Goal: Task Accomplishment & Management: Use online tool/utility

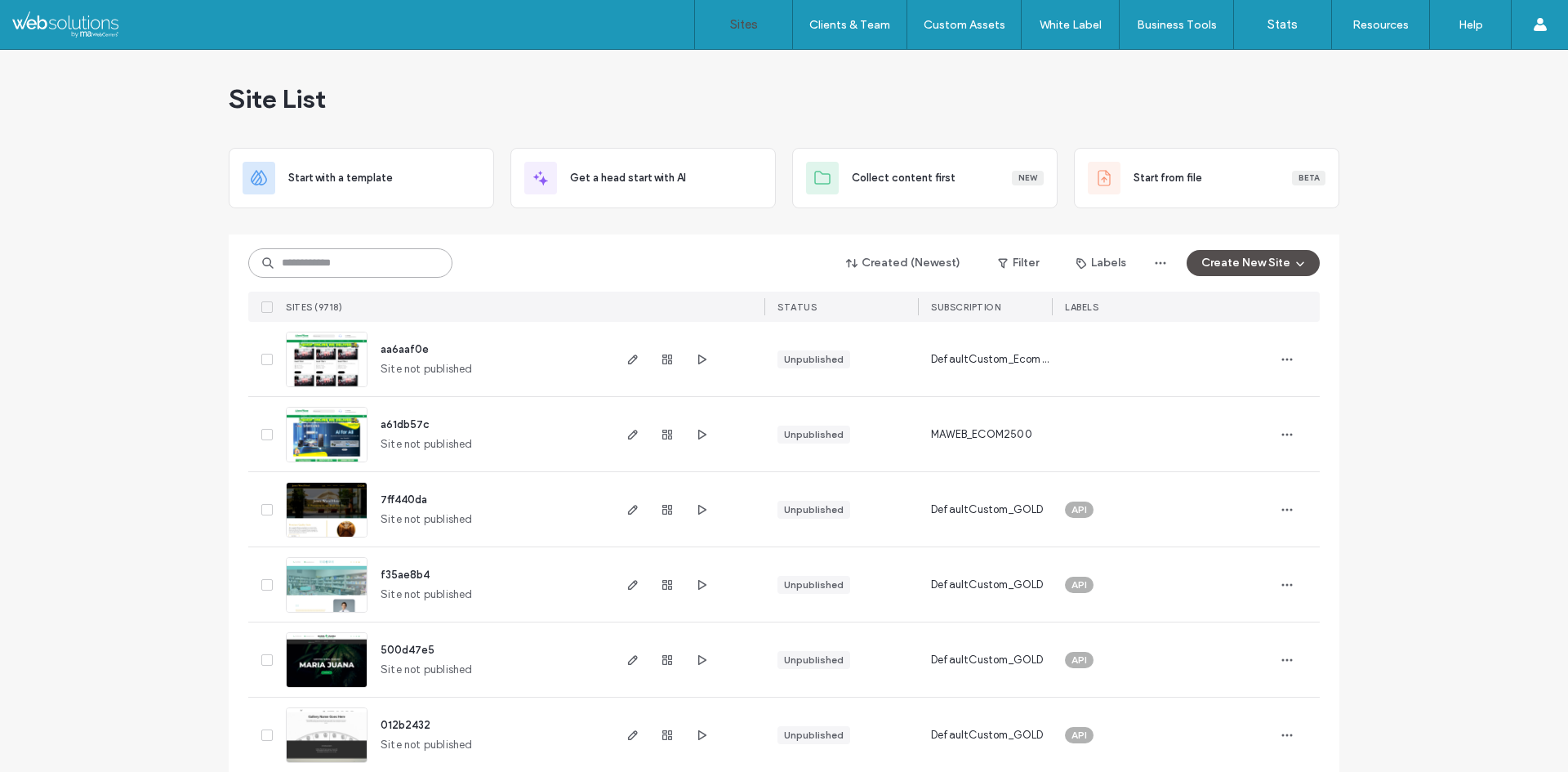
click at [340, 269] on input at bounding box center [350, 263] width 204 height 29
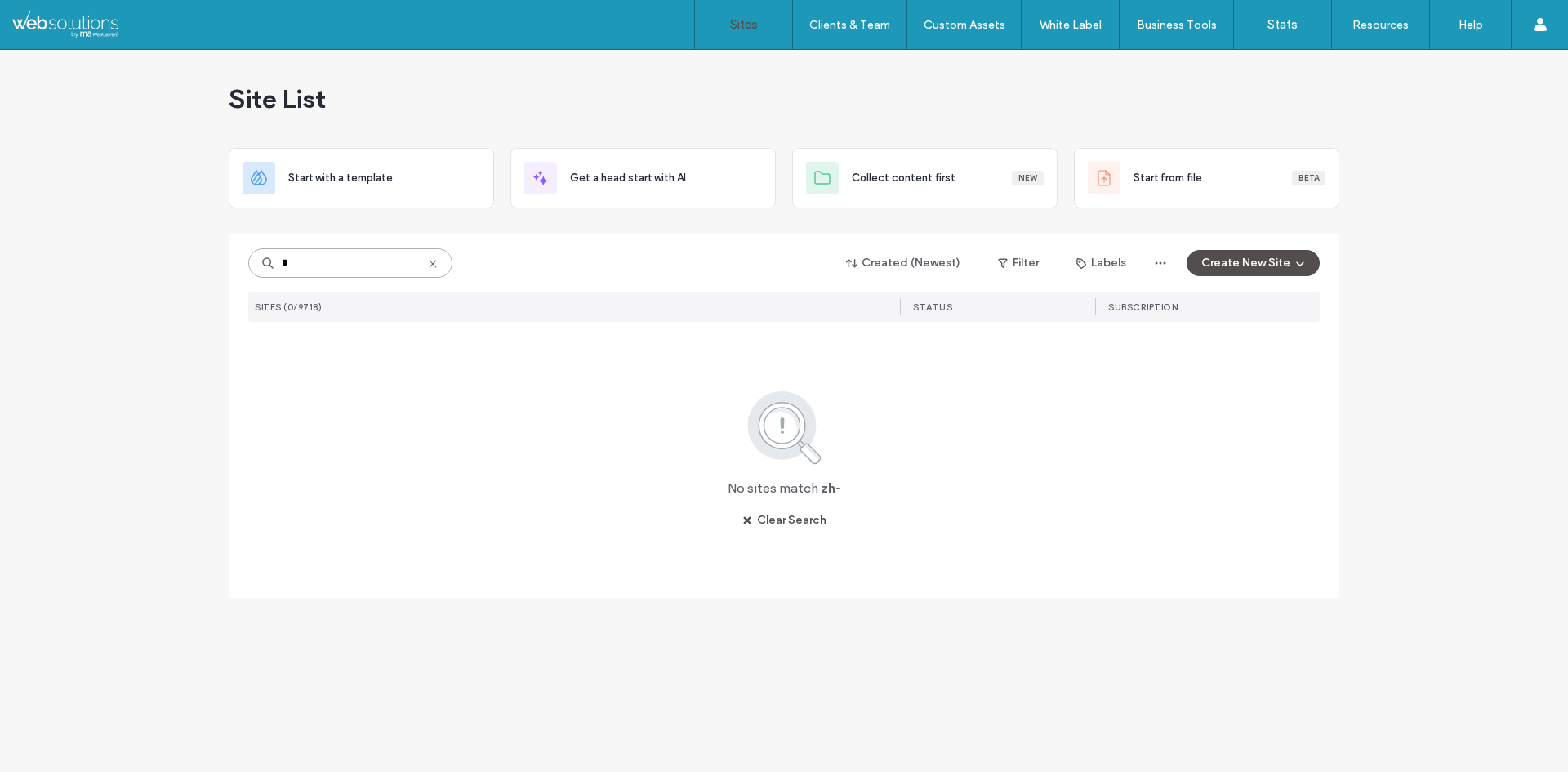
type input "*"
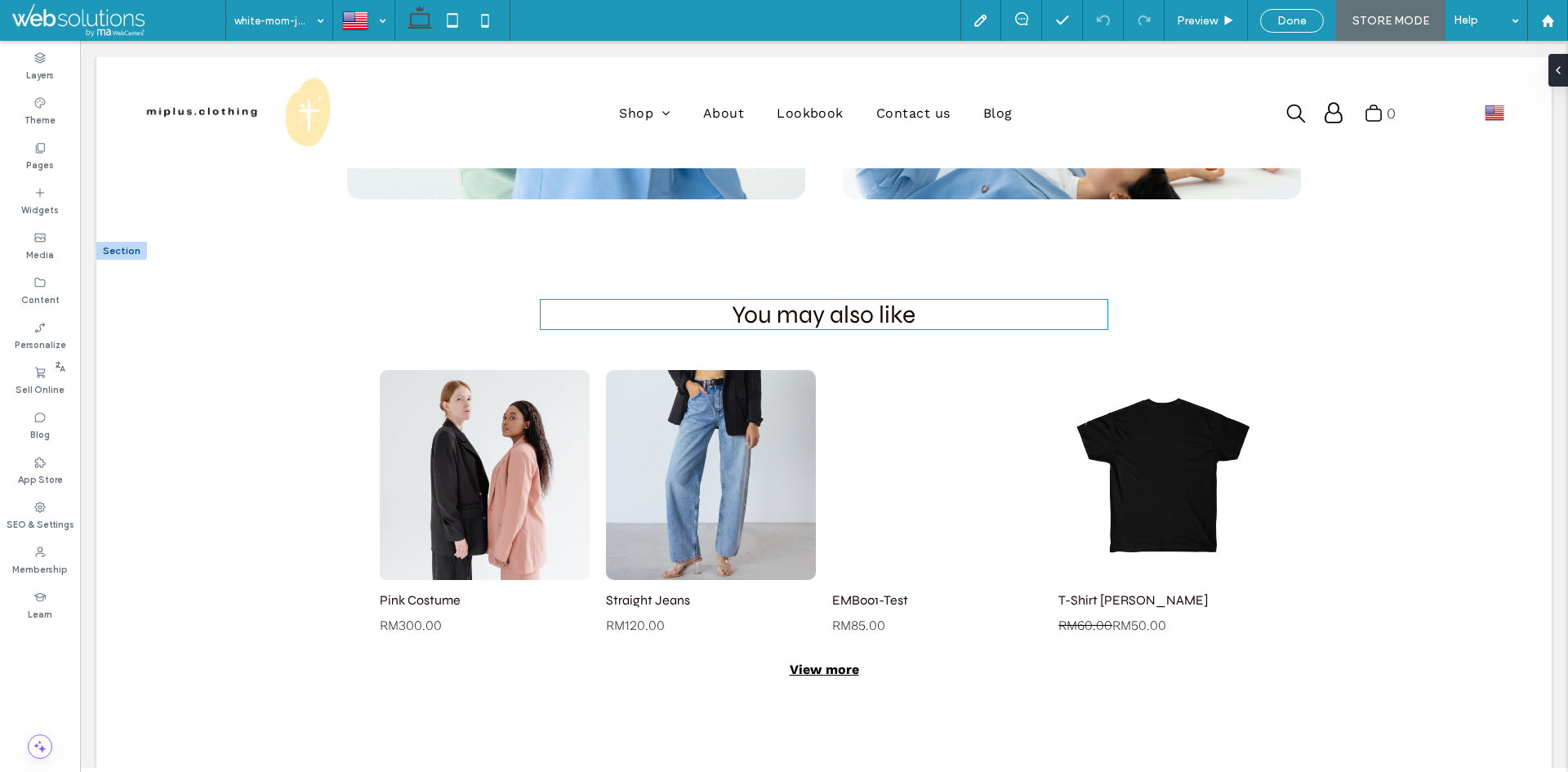
scroll to position [2072, 0]
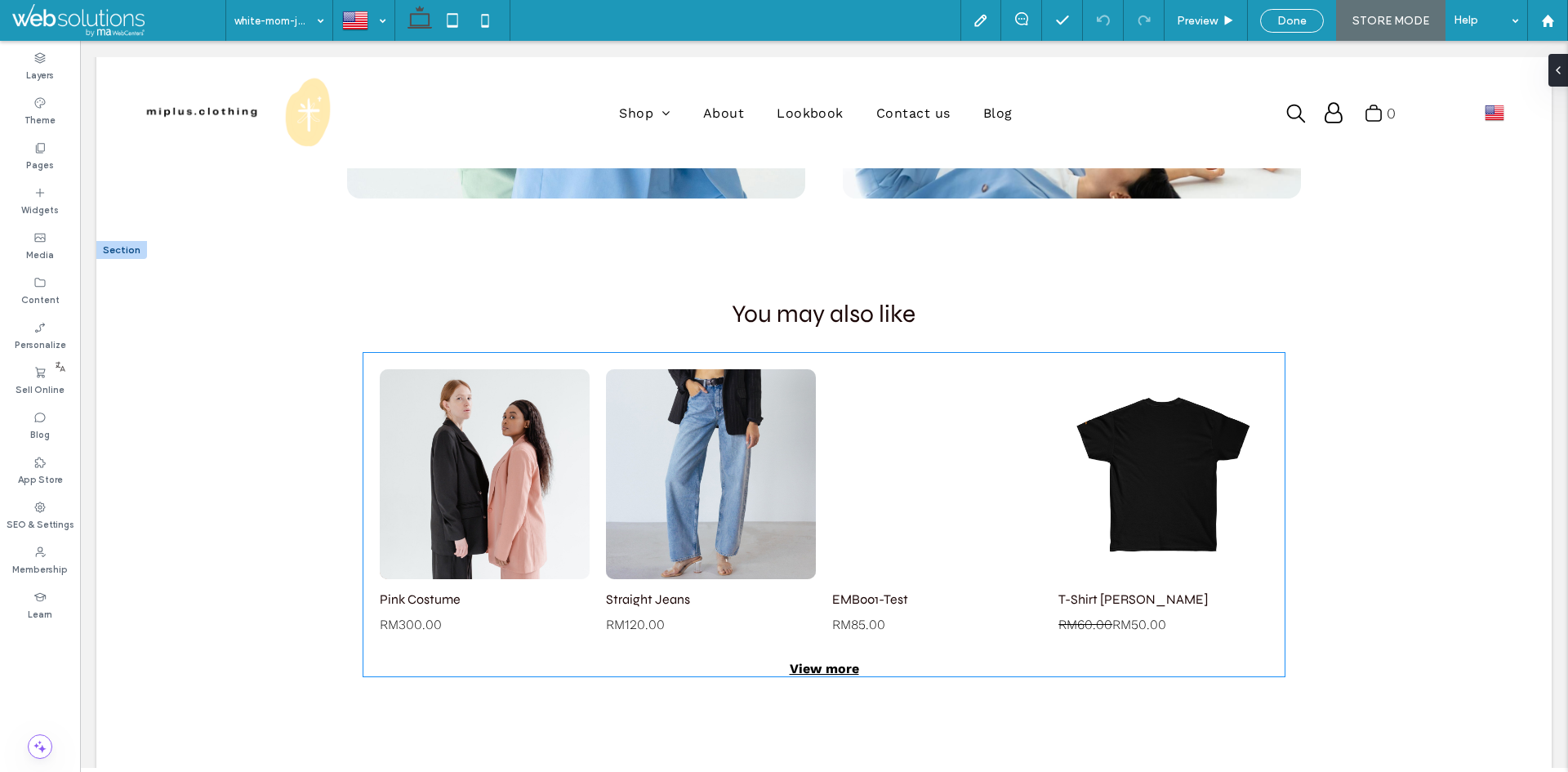
click at [924, 471] on link at bounding box center [937, 474] width 209 height 210
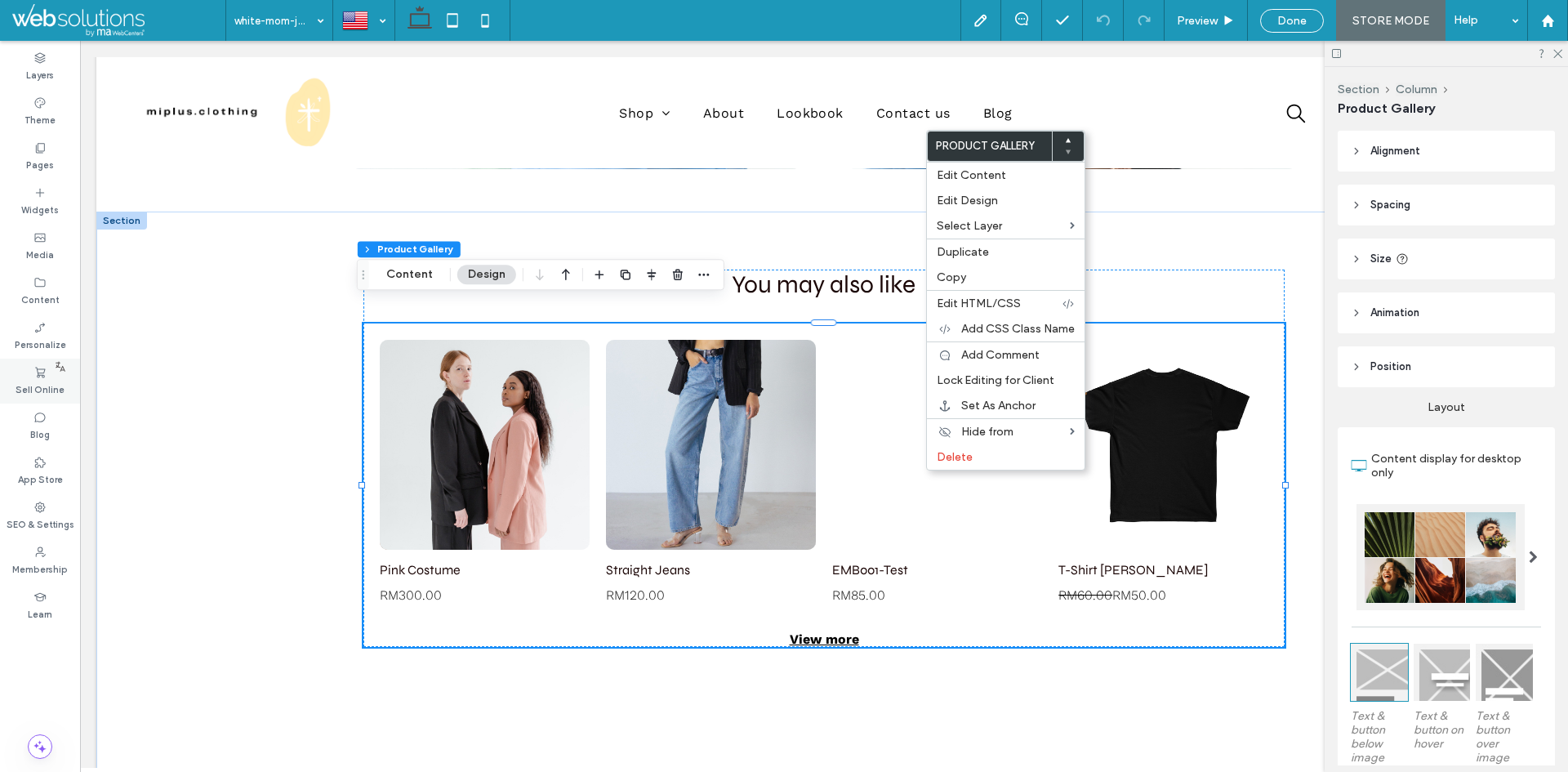
click at [37, 367] on use at bounding box center [39, 372] width 10 height 11
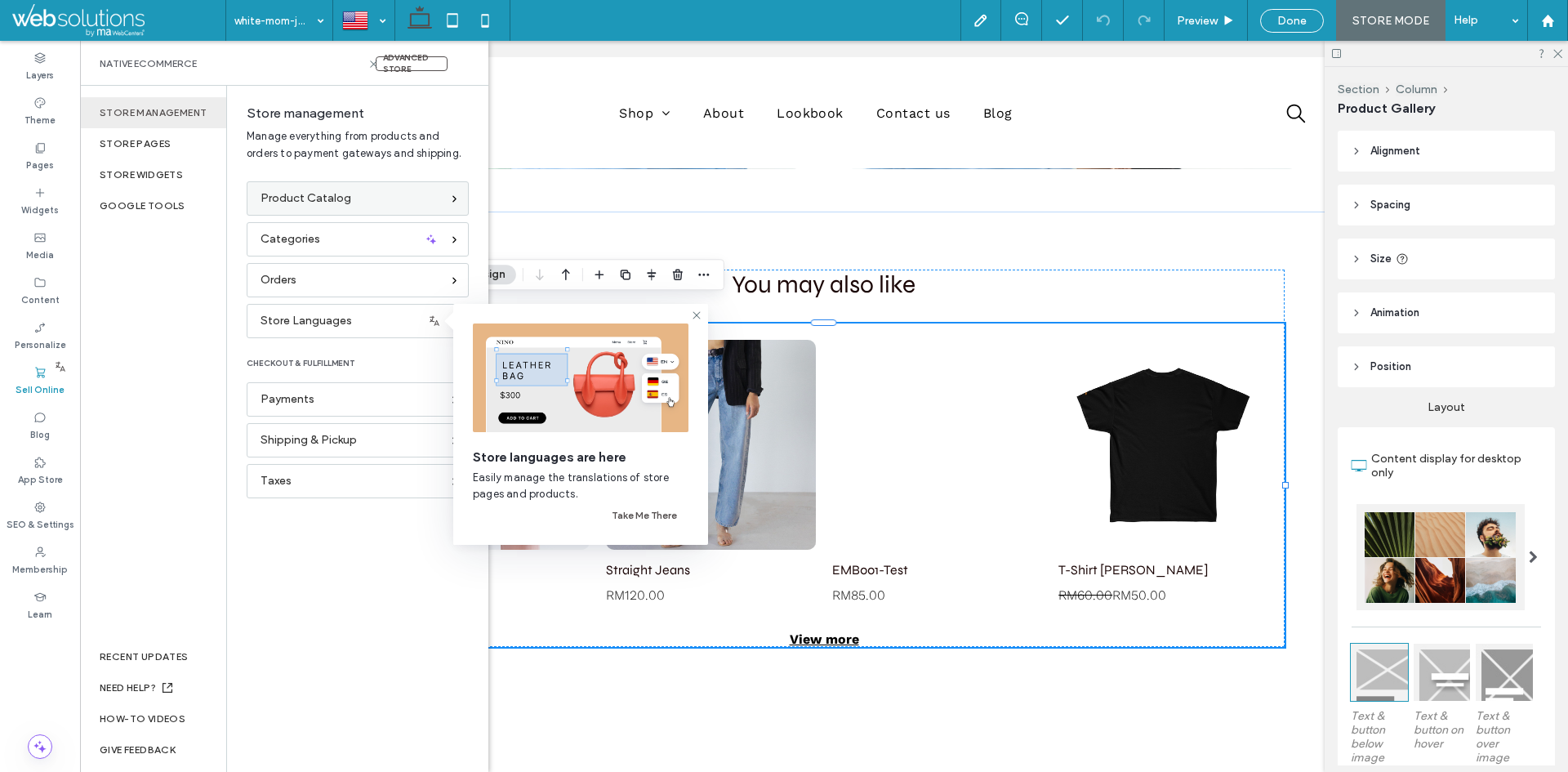
click at [327, 200] on span "Product Catalog" at bounding box center [306, 199] width 91 height 18
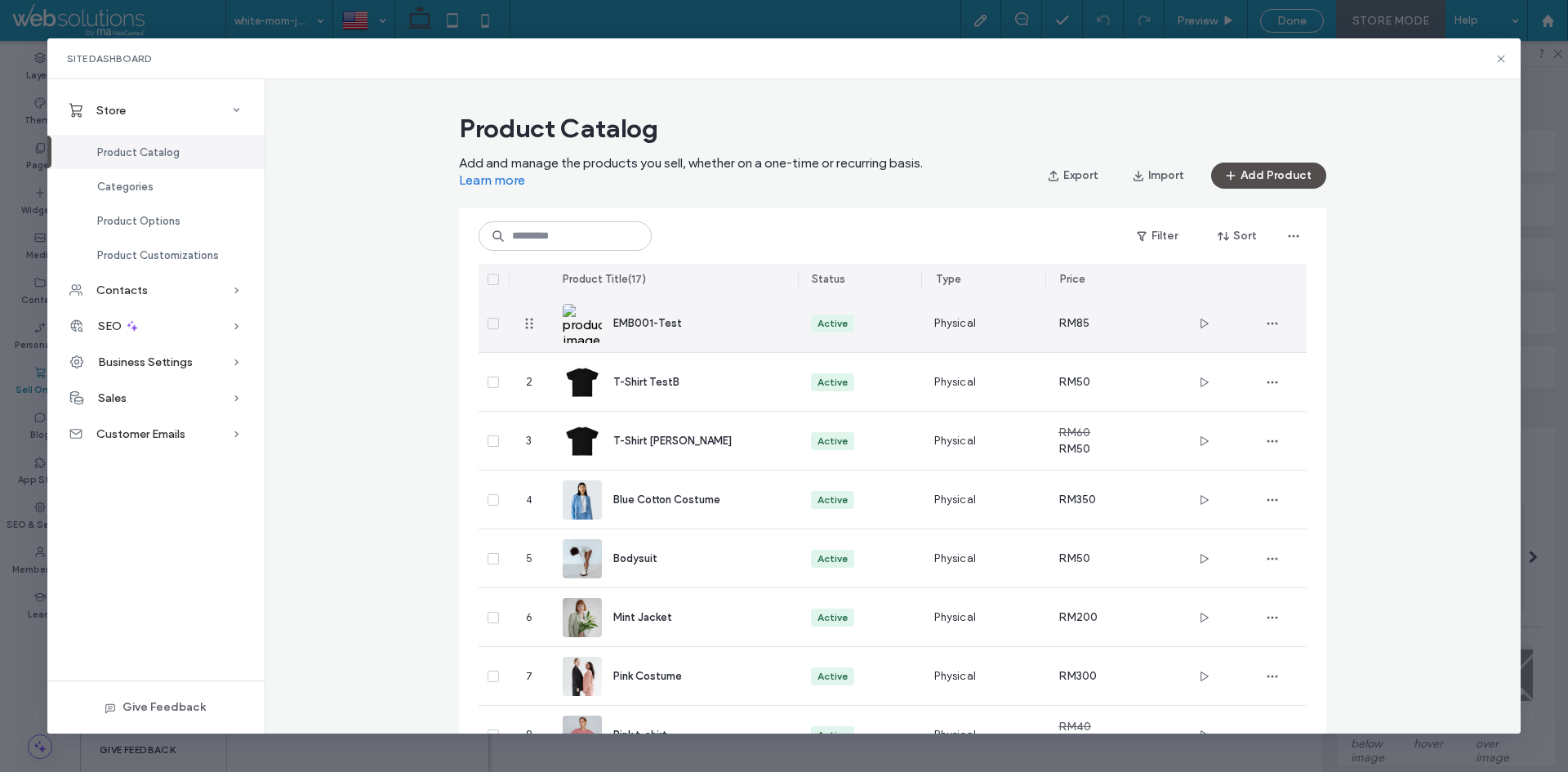
click at [568, 321] on img at bounding box center [582, 324] width 39 height 40
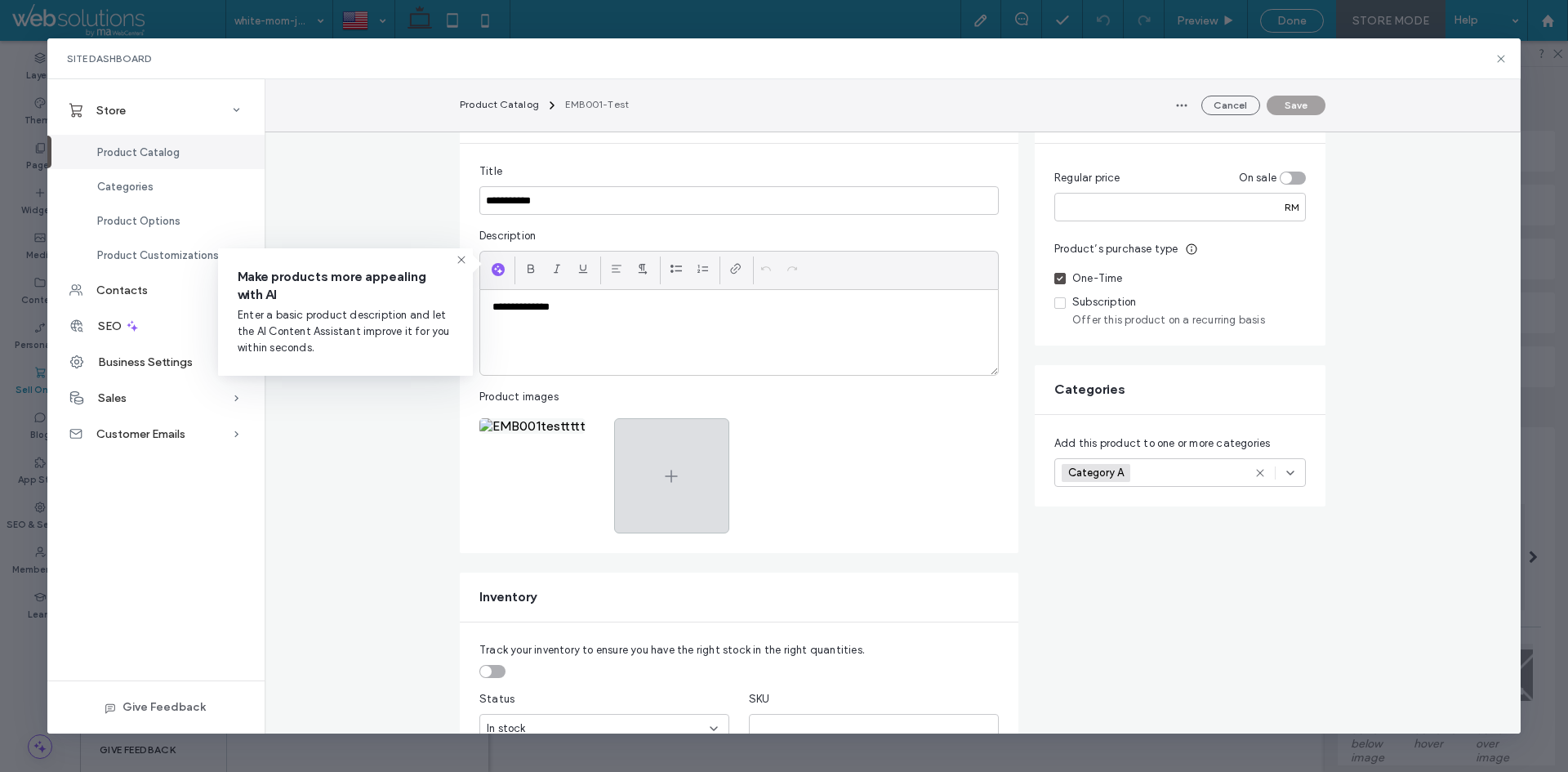
scroll to position [164, 0]
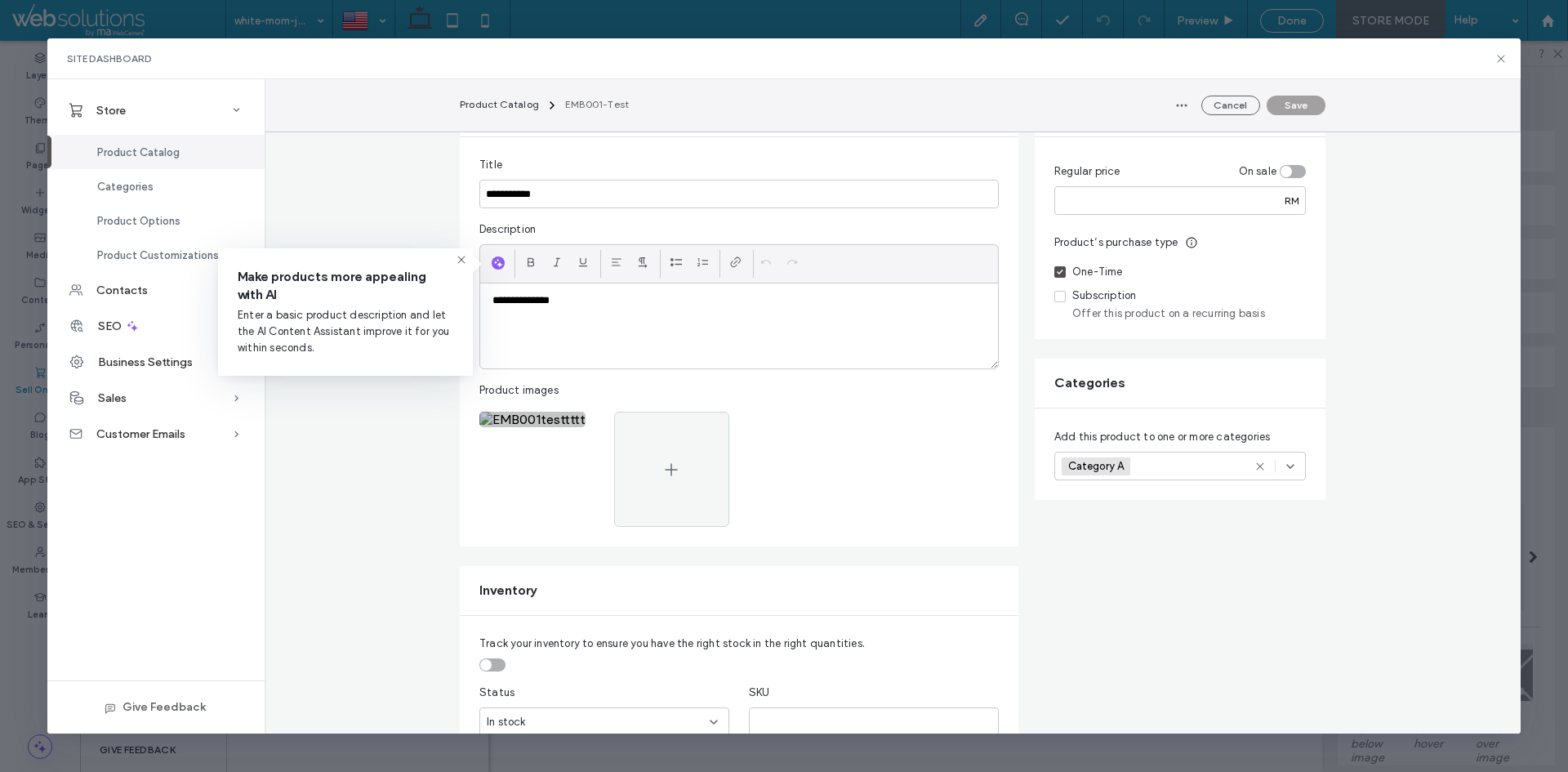
click at [531, 422] on img at bounding box center [533, 419] width 107 height 16
drag, startPoint x: 512, startPoint y: 424, endPoint x: 430, endPoint y: 427, distance: 82.1
click at [535, 412] on img at bounding box center [533, 419] width 107 height 16
click at [1502, 55] on icon at bounding box center [1501, 59] width 13 height 13
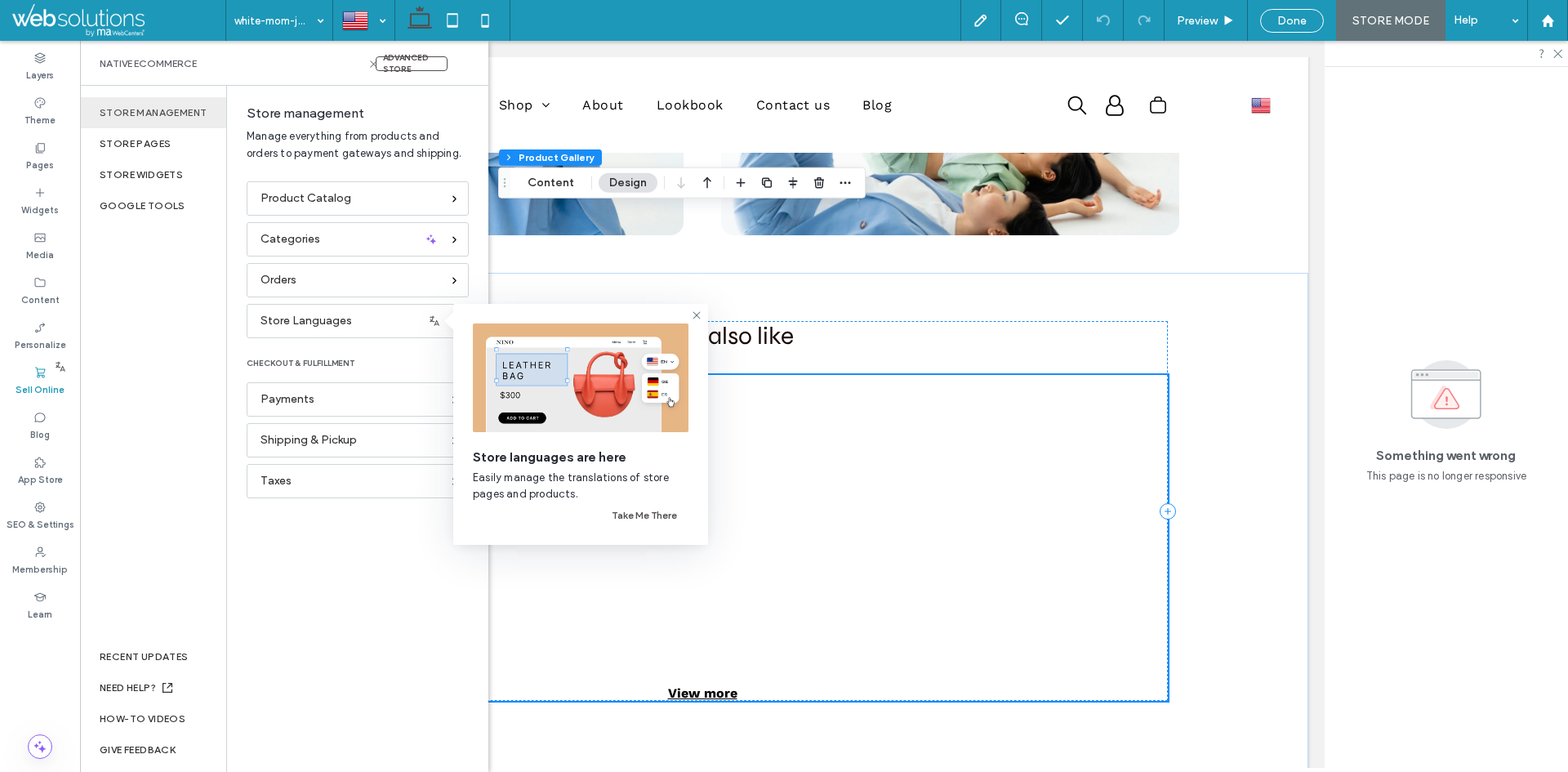
scroll to position [2069, 0]
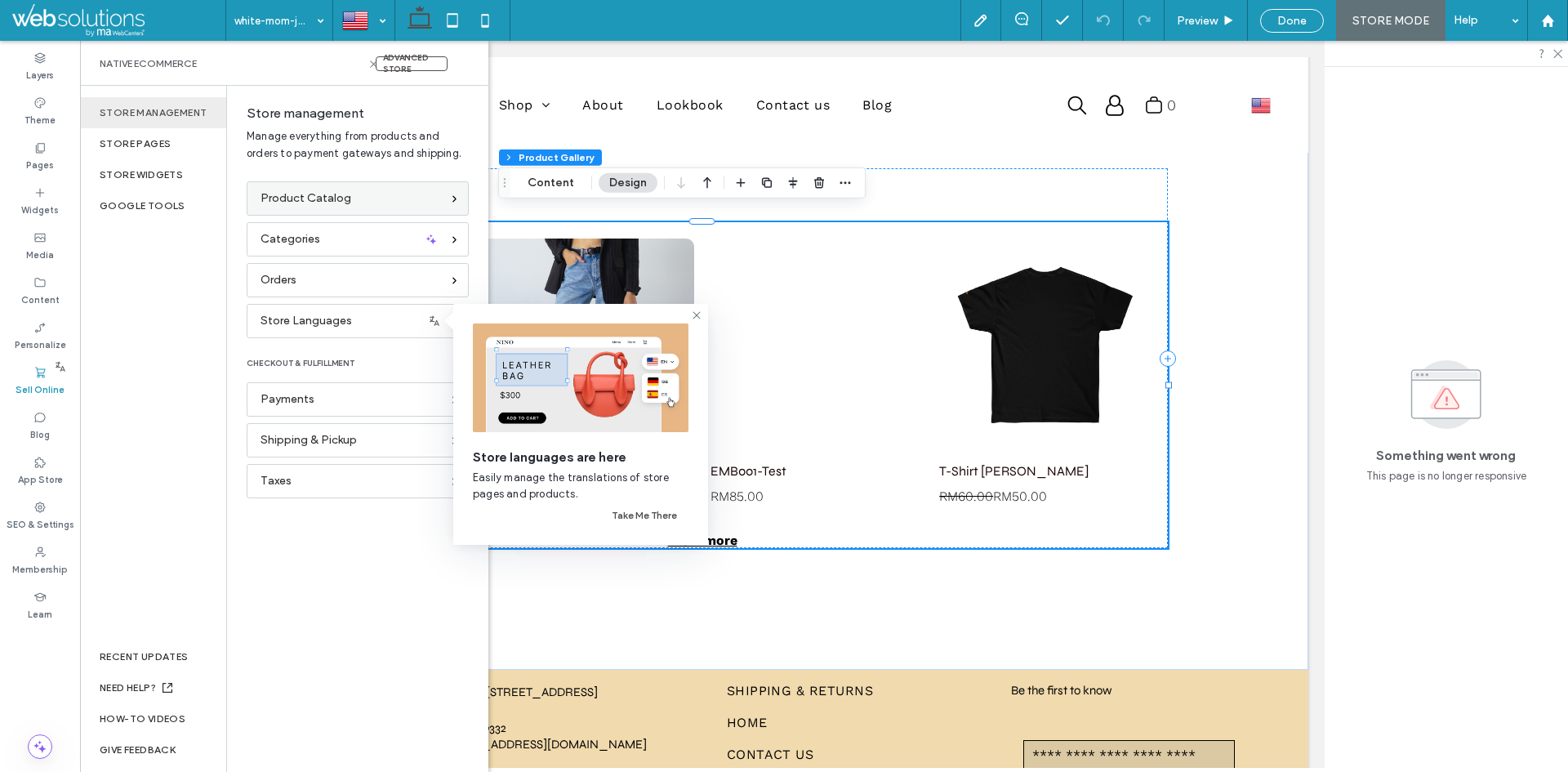
click at [376, 188] on div "Product Catalog" at bounding box center [357, 198] width 222 height 34
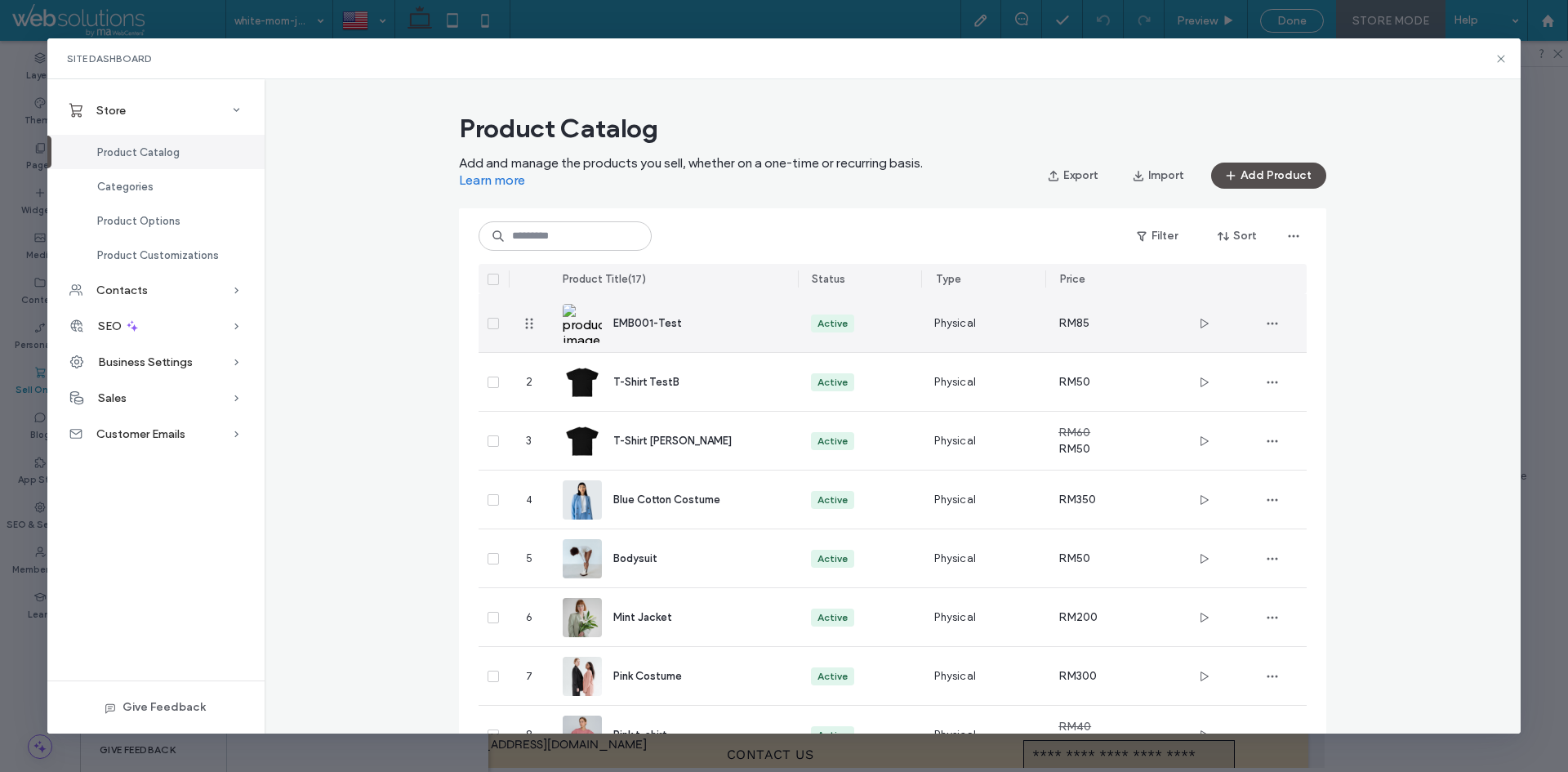
click at [771, 333] on div "EMB001-Test" at bounding box center [674, 323] width 222 height 58
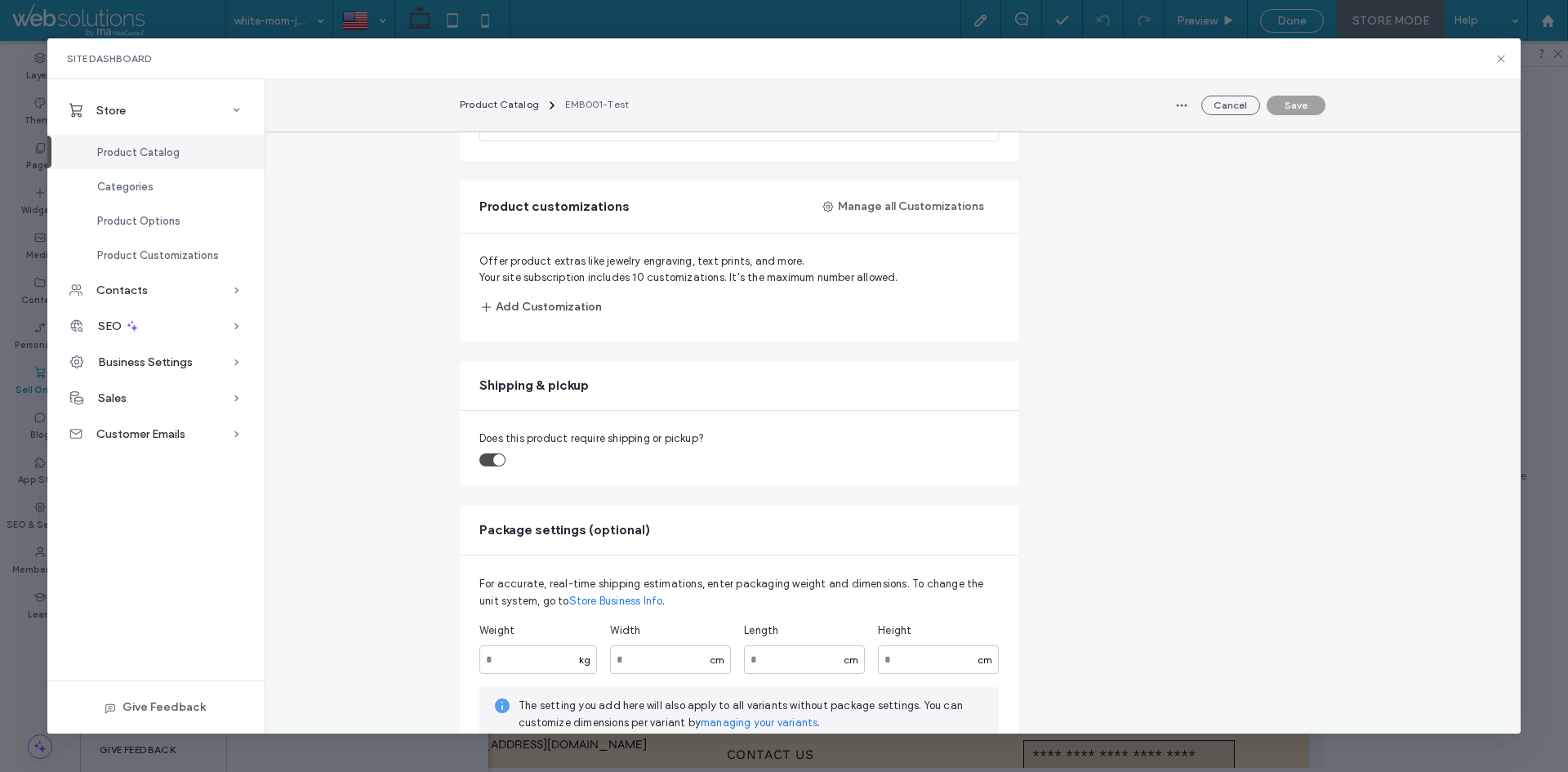
scroll to position [1552, 0]
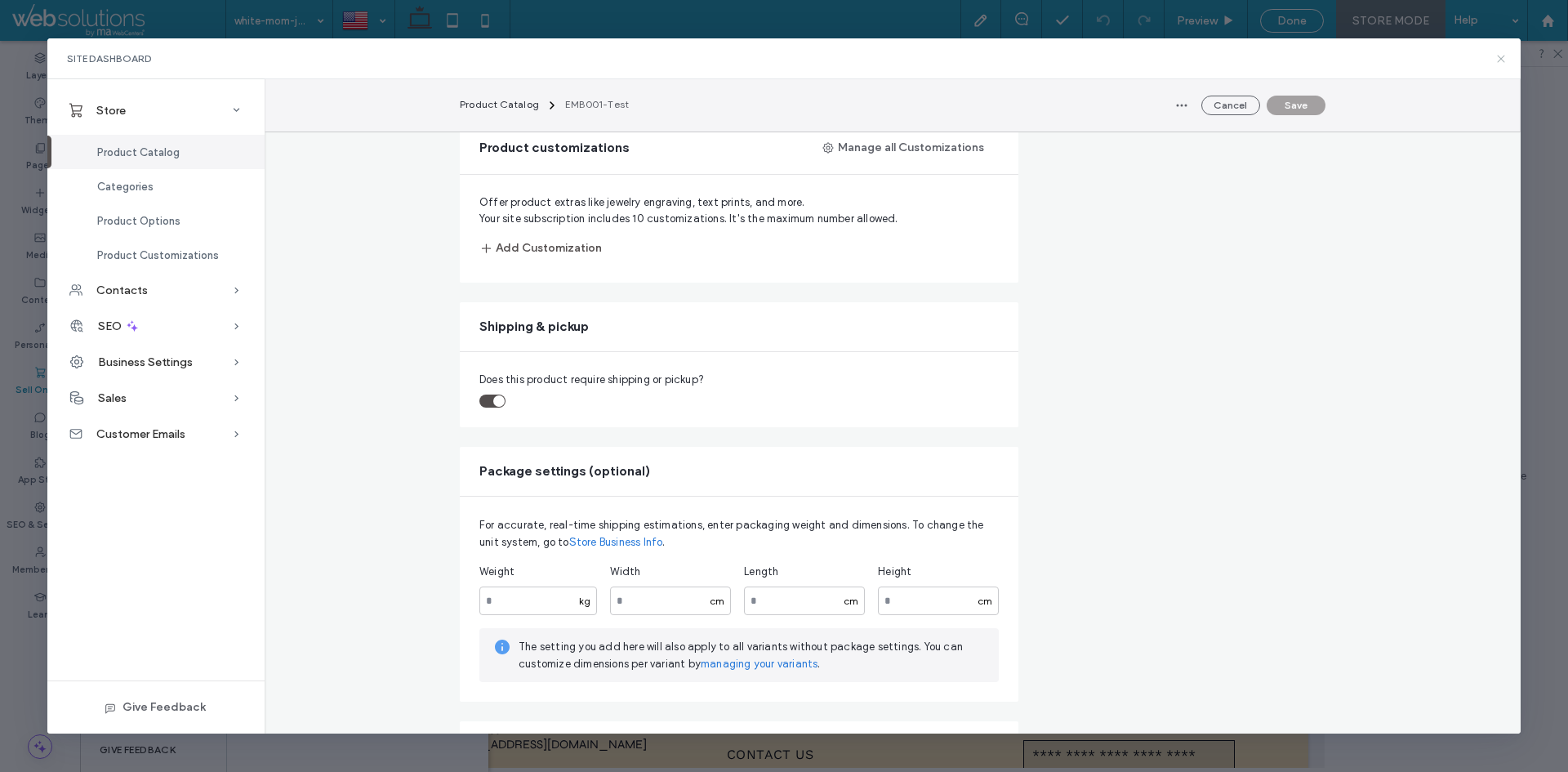
click at [1505, 64] on icon at bounding box center [1501, 59] width 13 height 13
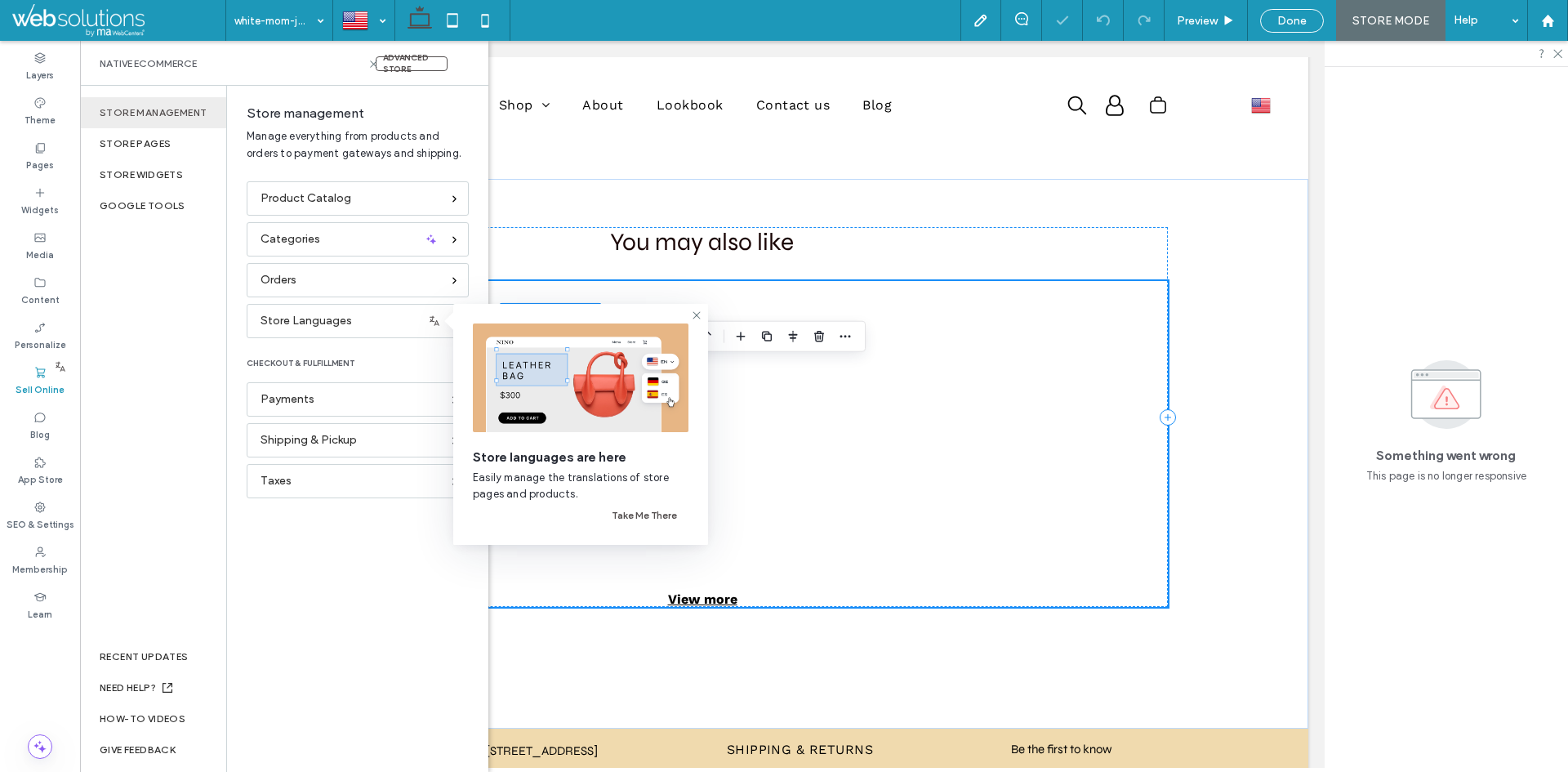
scroll to position [2068, 0]
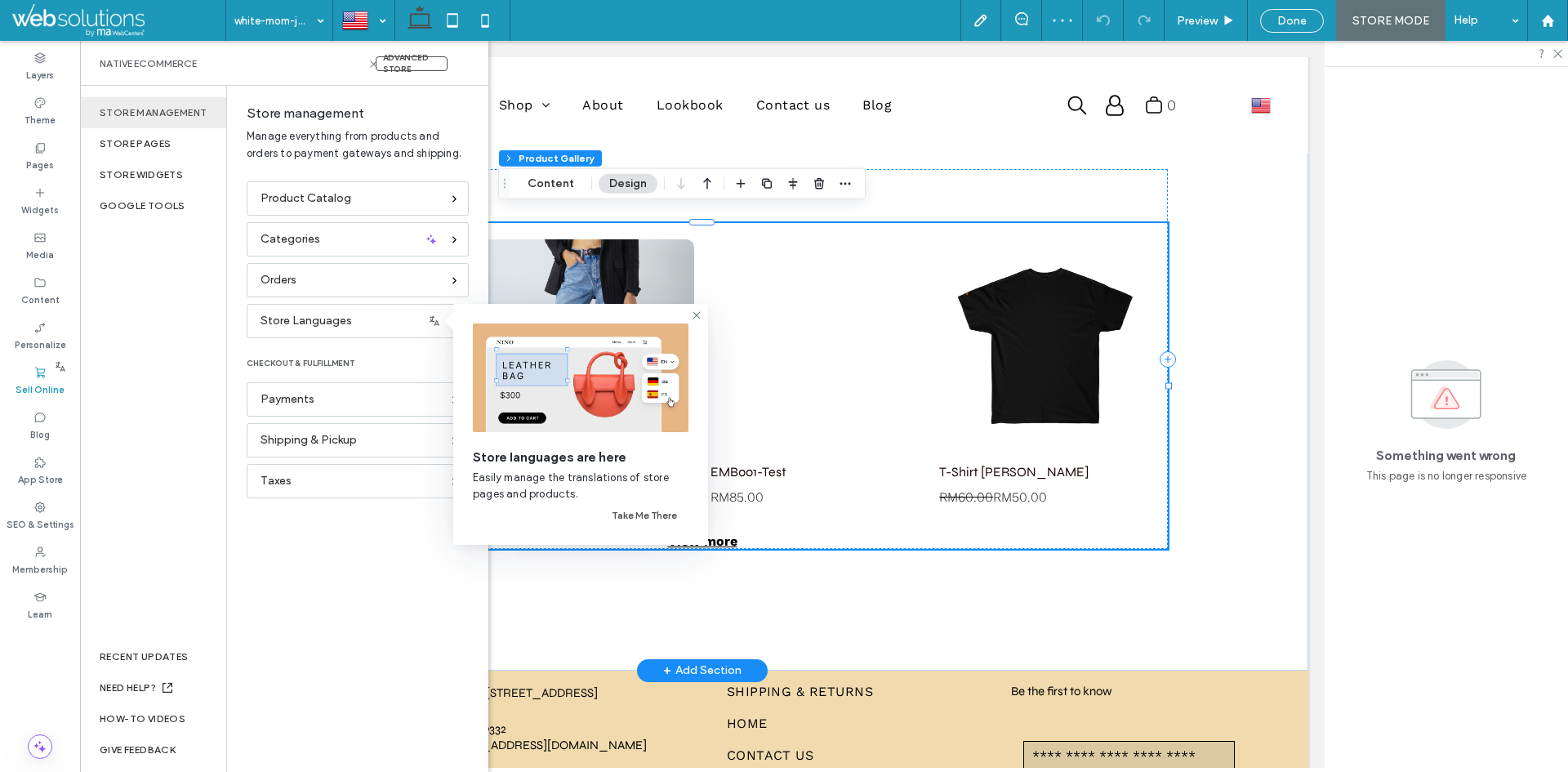
click at [946, 288] on link at bounding box center [1044, 345] width 212 height 212
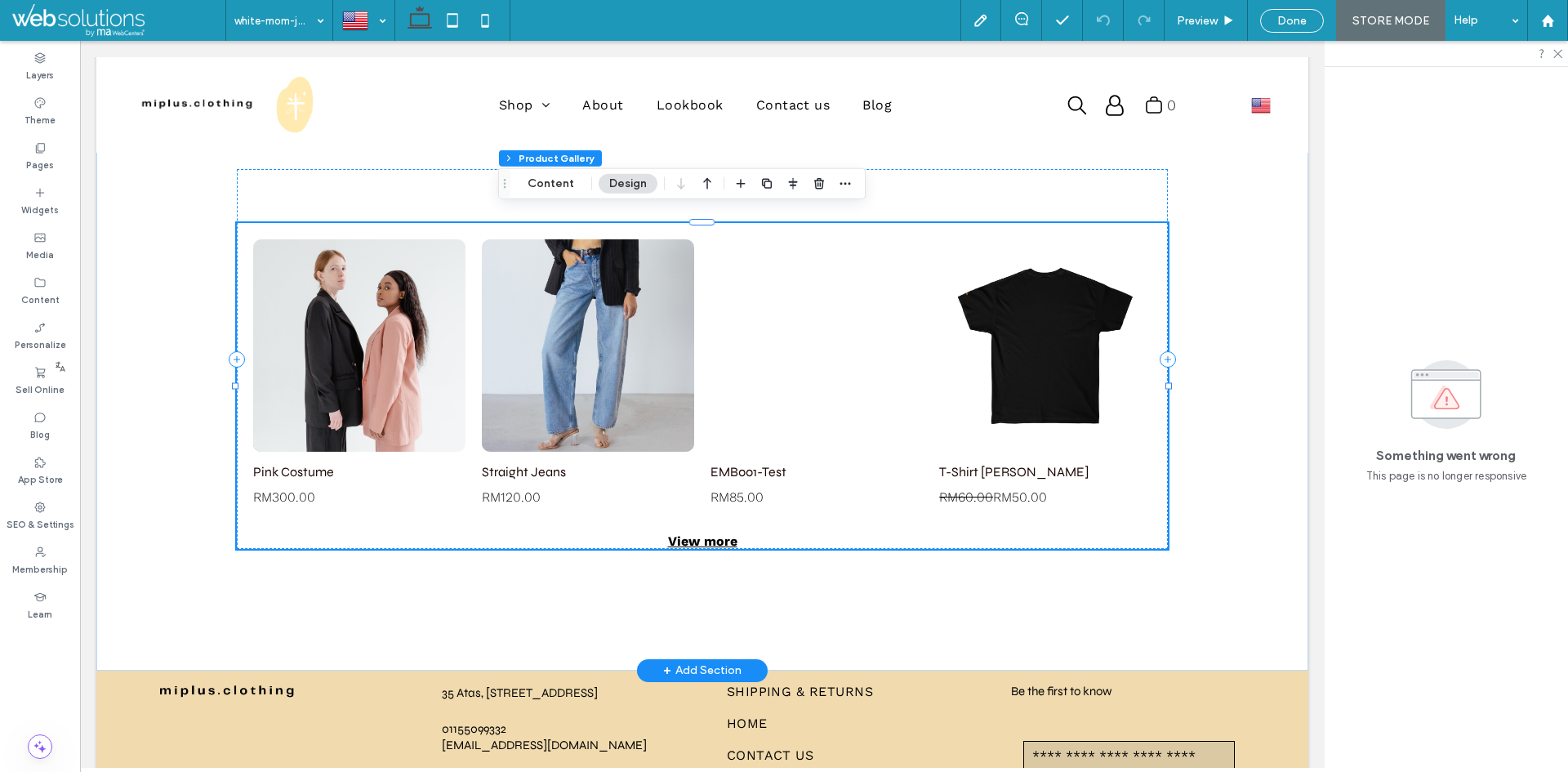
click at [789, 397] on link at bounding box center [816, 345] width 212 height 212
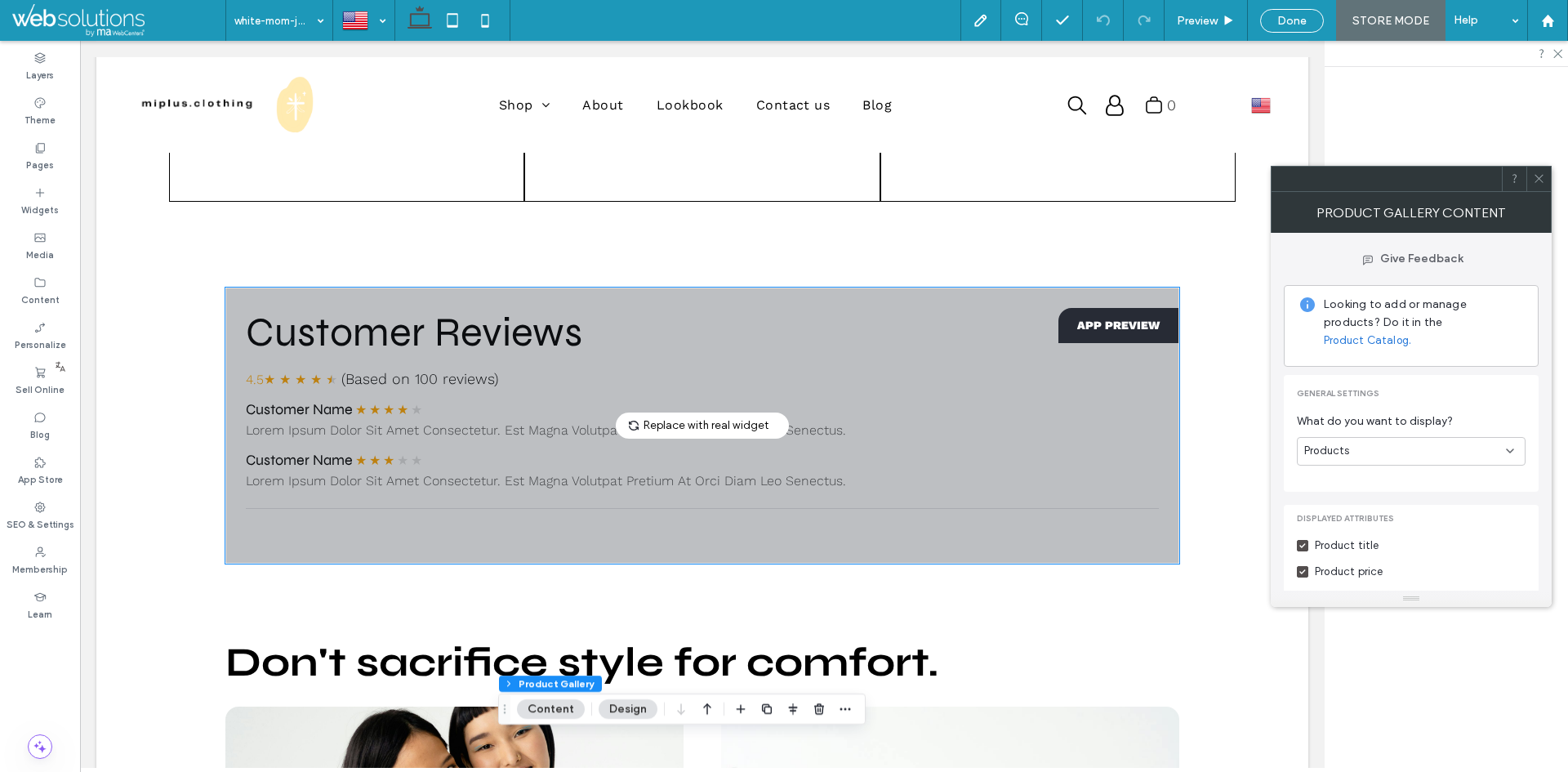
scroll to position [1027, 0]
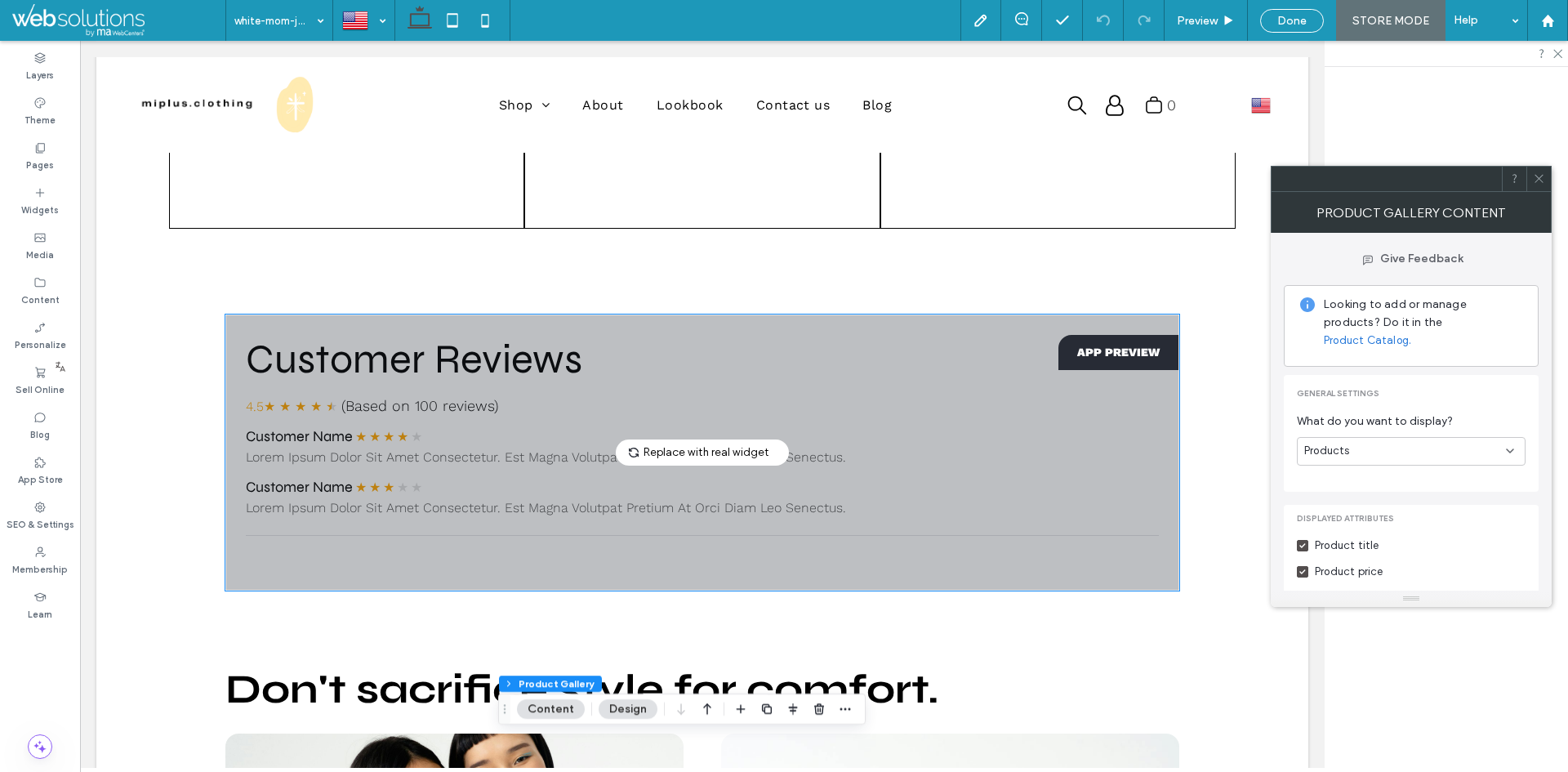
click at [803, 416] on div "Replace with real widget" at bounding box center [702, 452] width 953 height 275
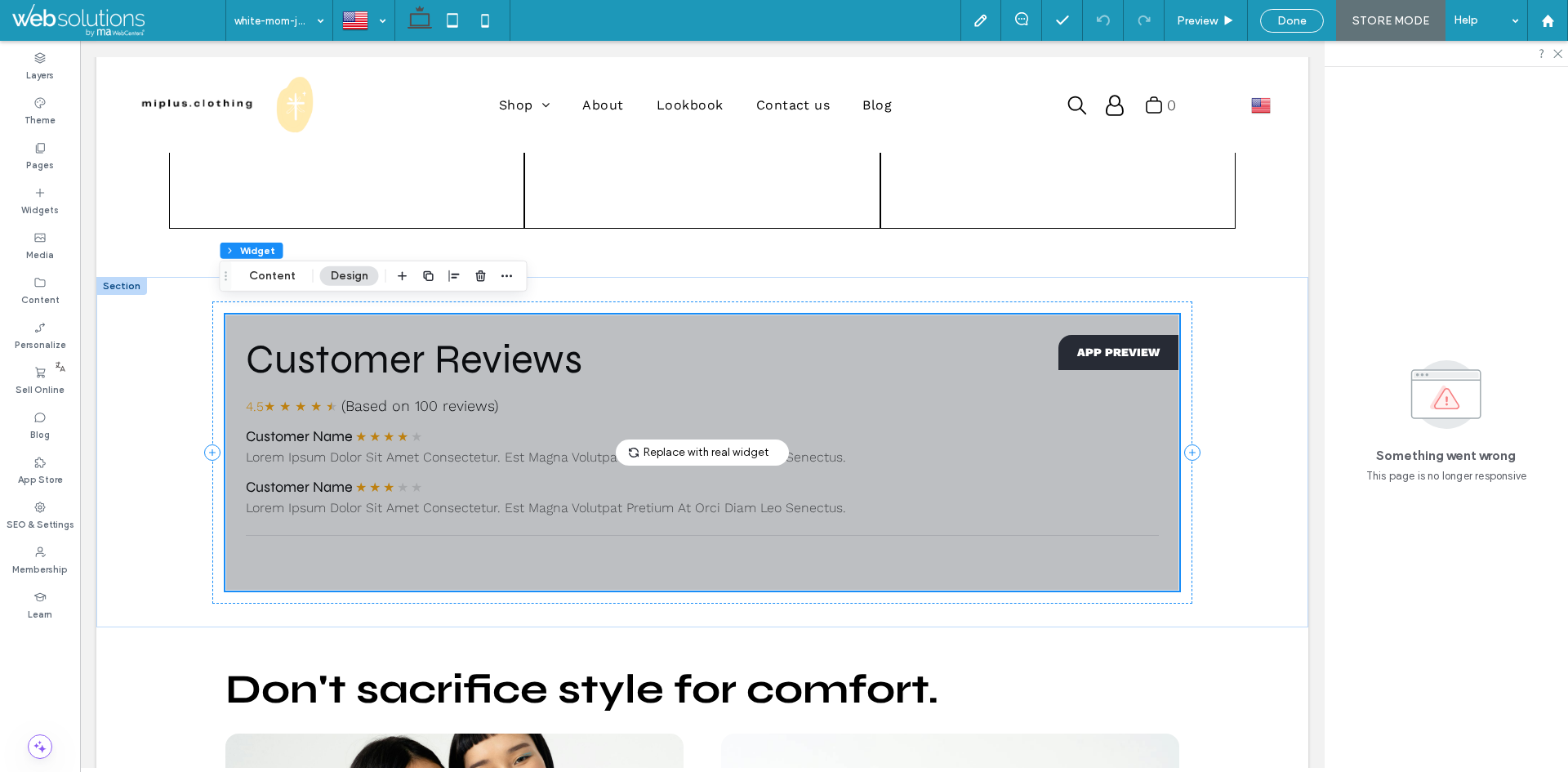
click at [803, 416] on div "Replace with real widget" at bounding box center [702, 452] width 953 height 275
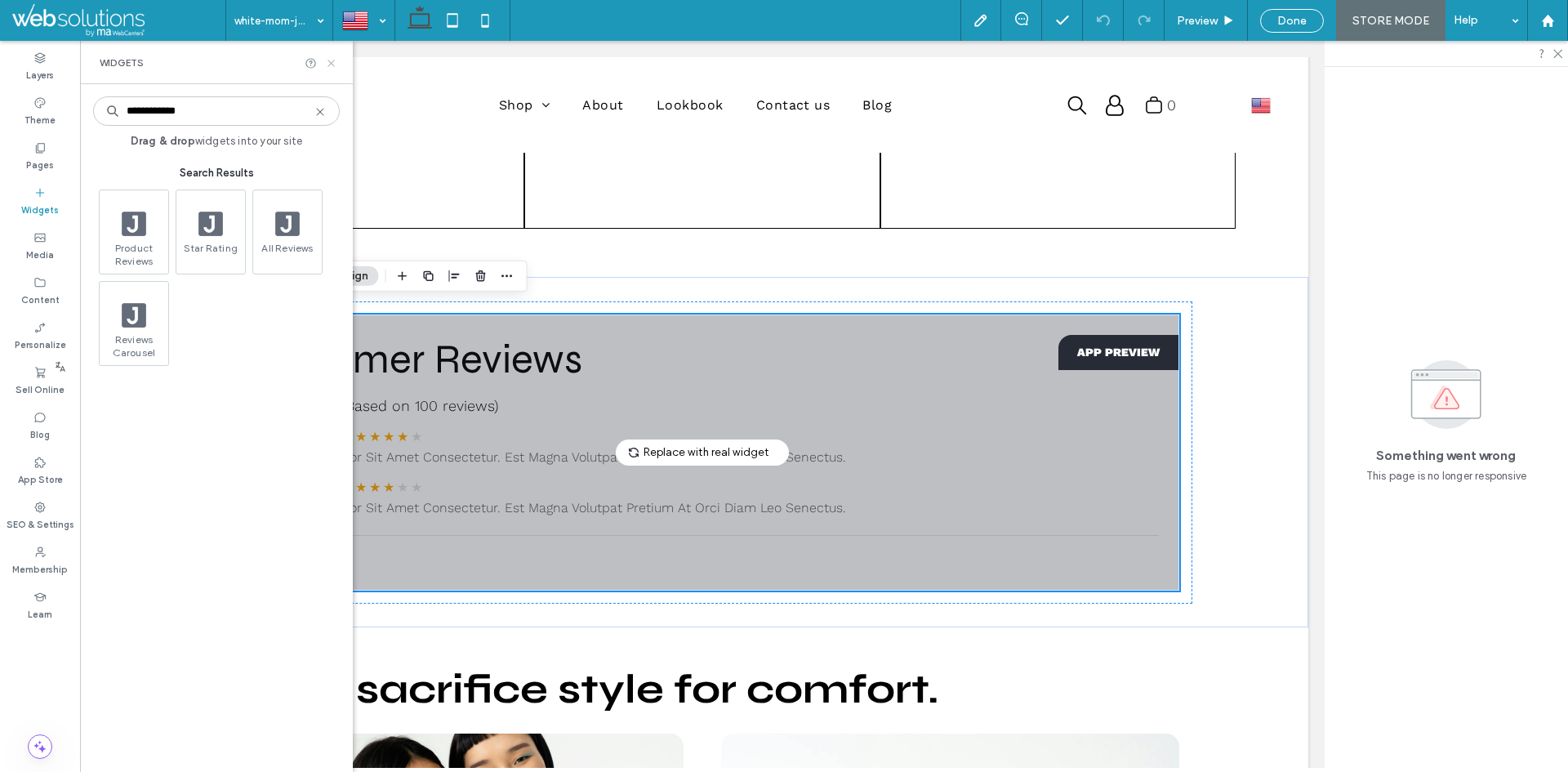
click at [329, 58] on icon at bounding box center [331, 62] width 12 height 12
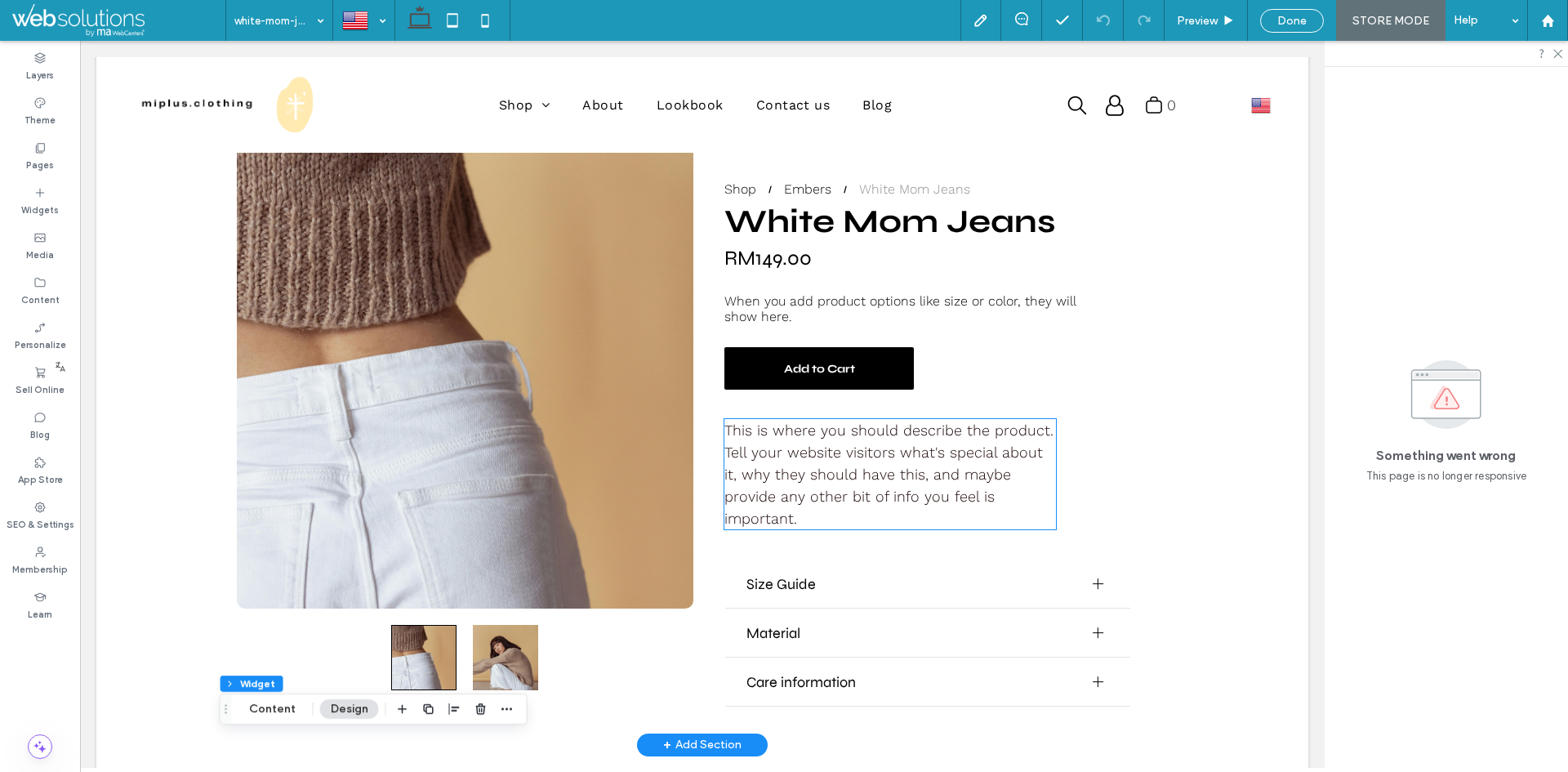
scroll to position [0, 0]
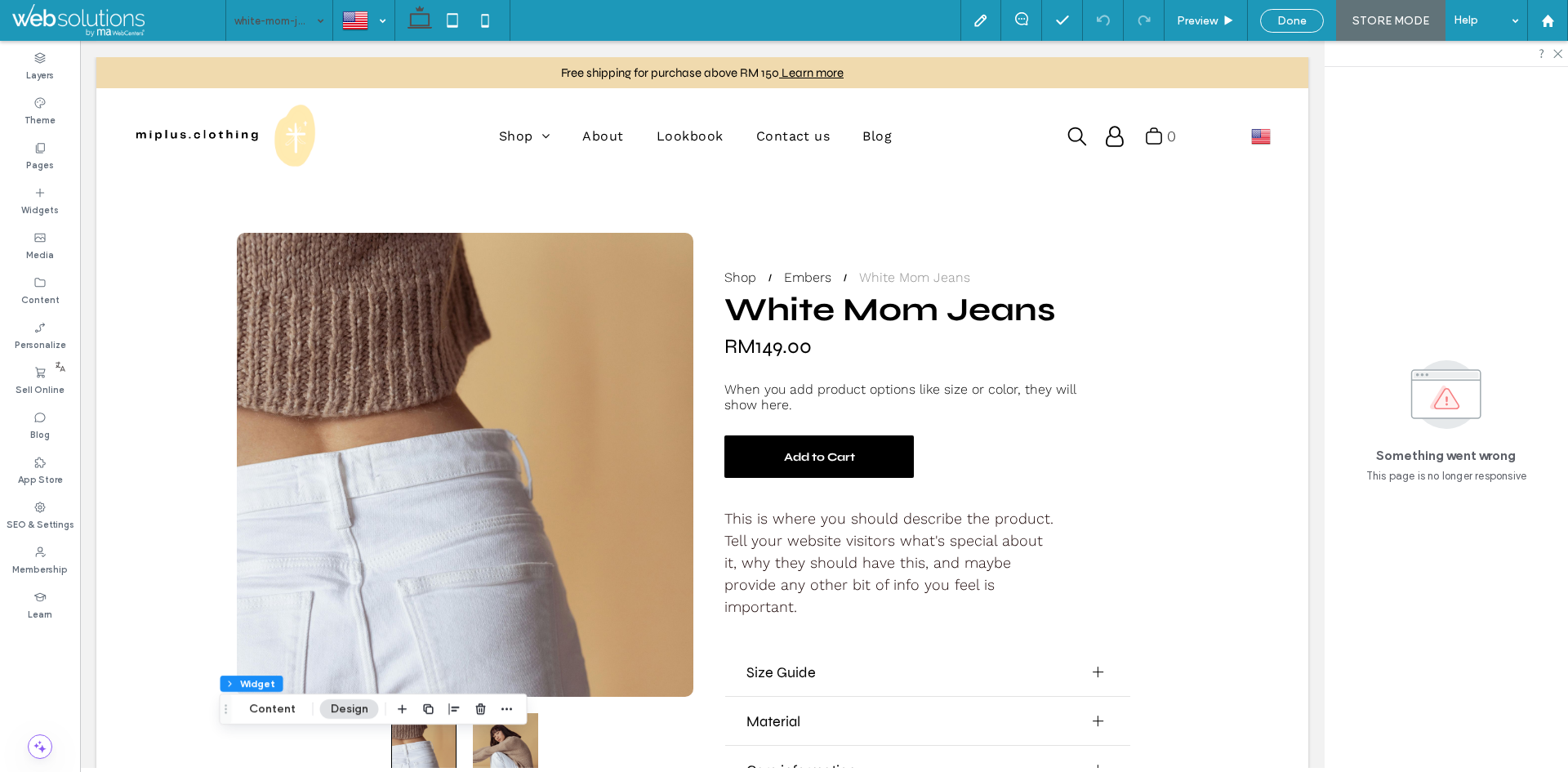
click at [321, 20] on div "white-mom-jeans" at bounding box center [279, 20] width 107 height 40
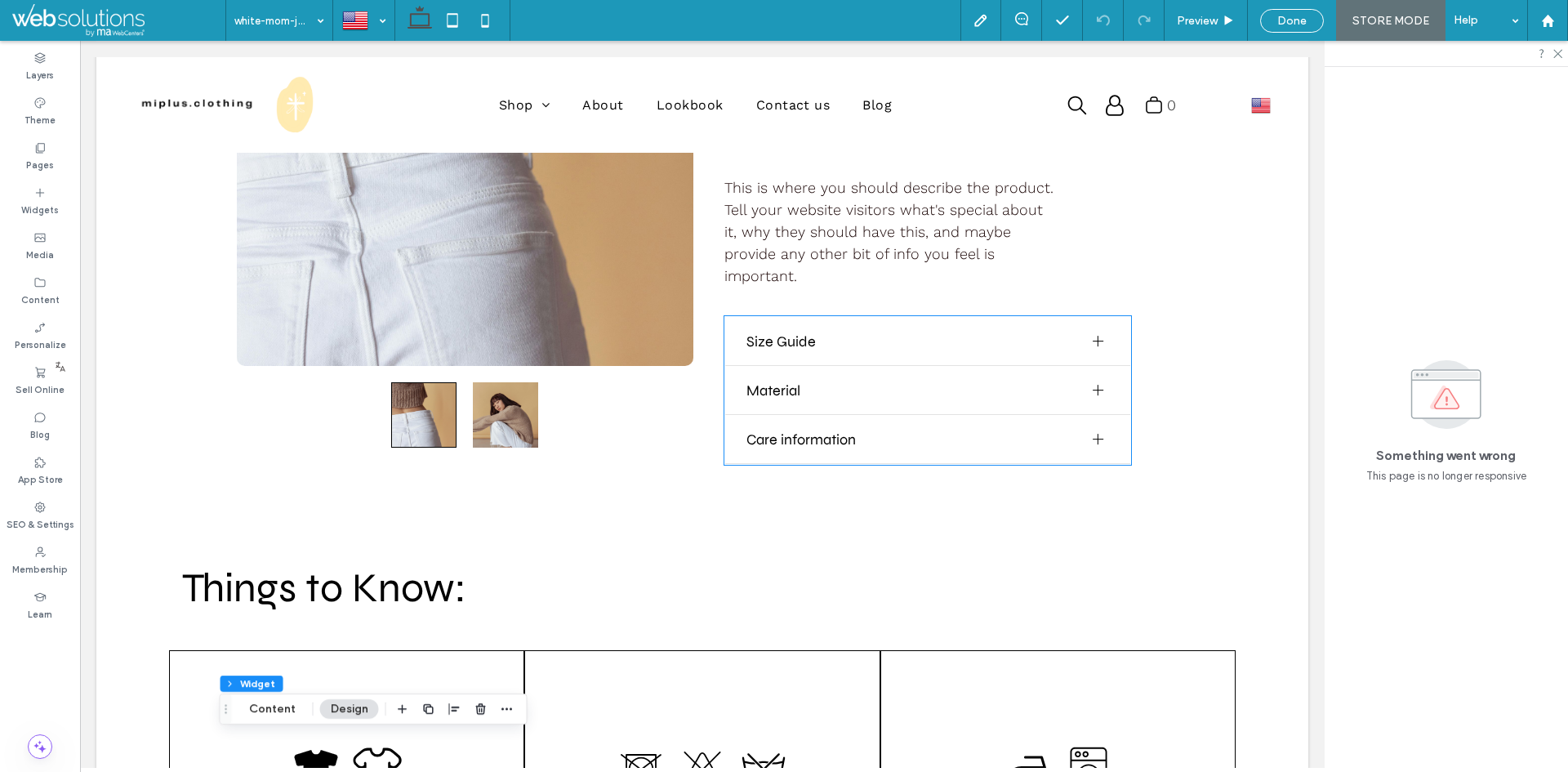
scroll to position [158, 0]
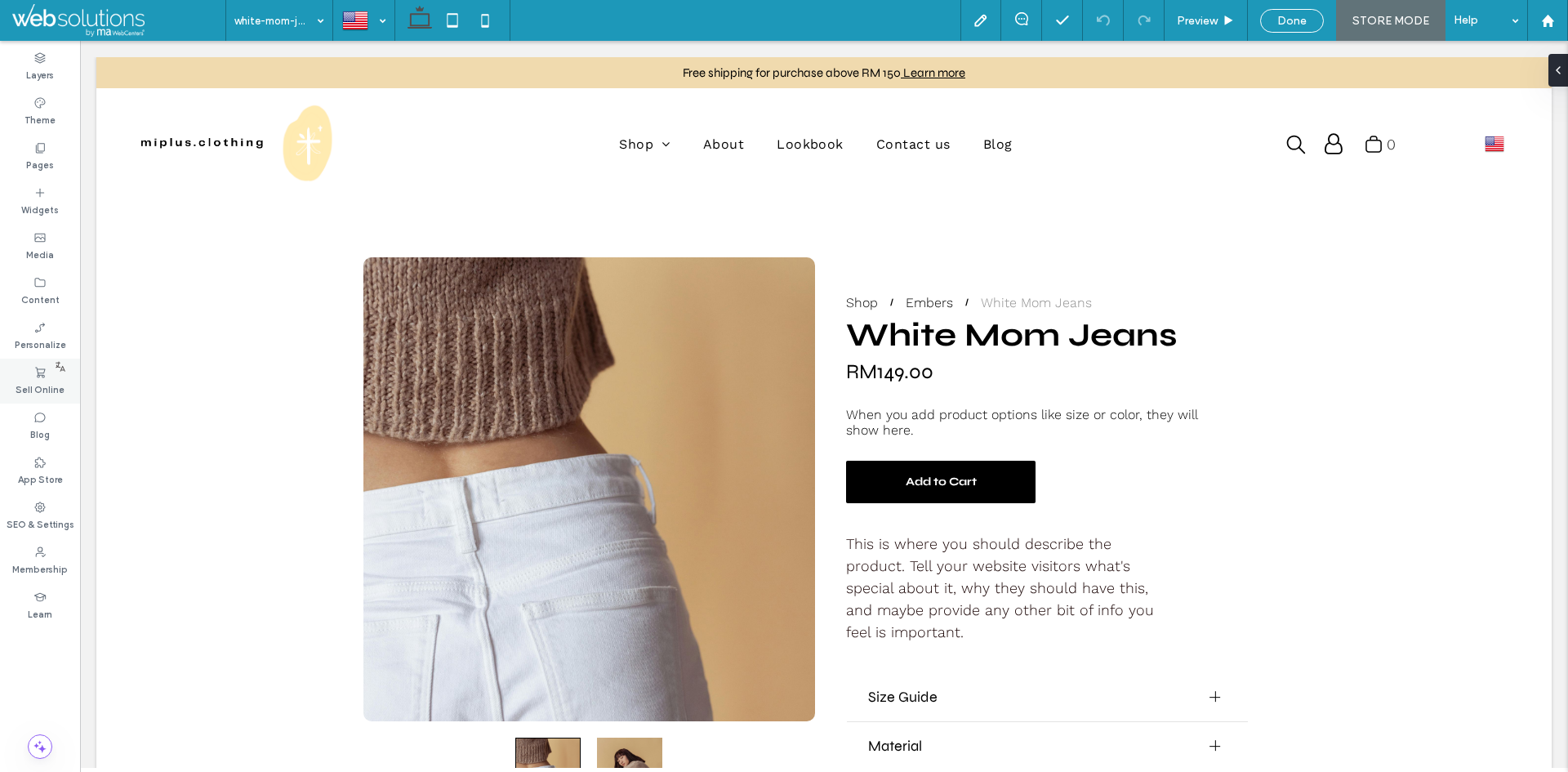
click at [49, 387] on label "Sell Online" at bounding box center [39, 389] width 49 height 18
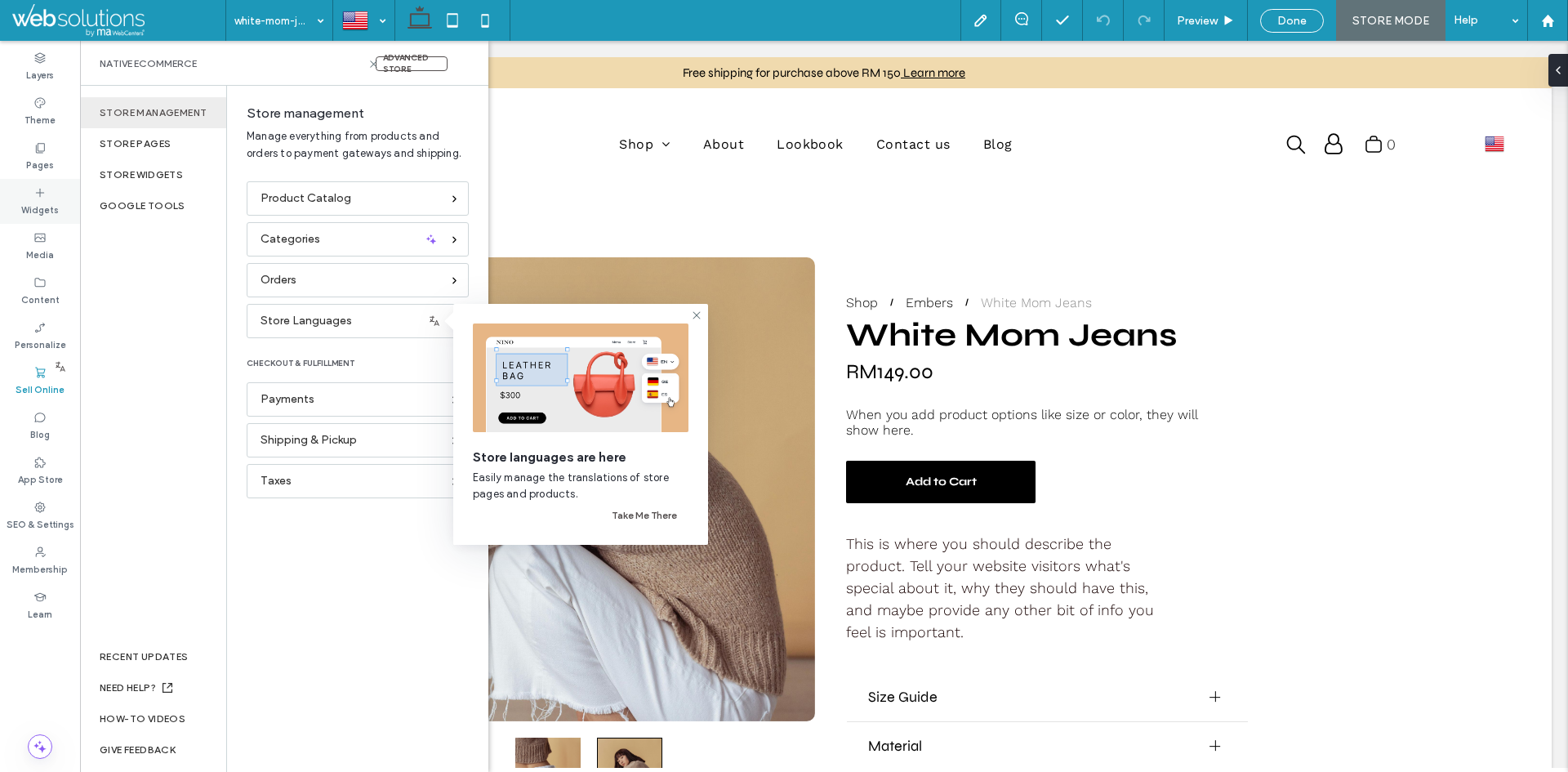
click at [52, 188] on div "Widgets" at bounding box center [39, 201] width 80 height 45
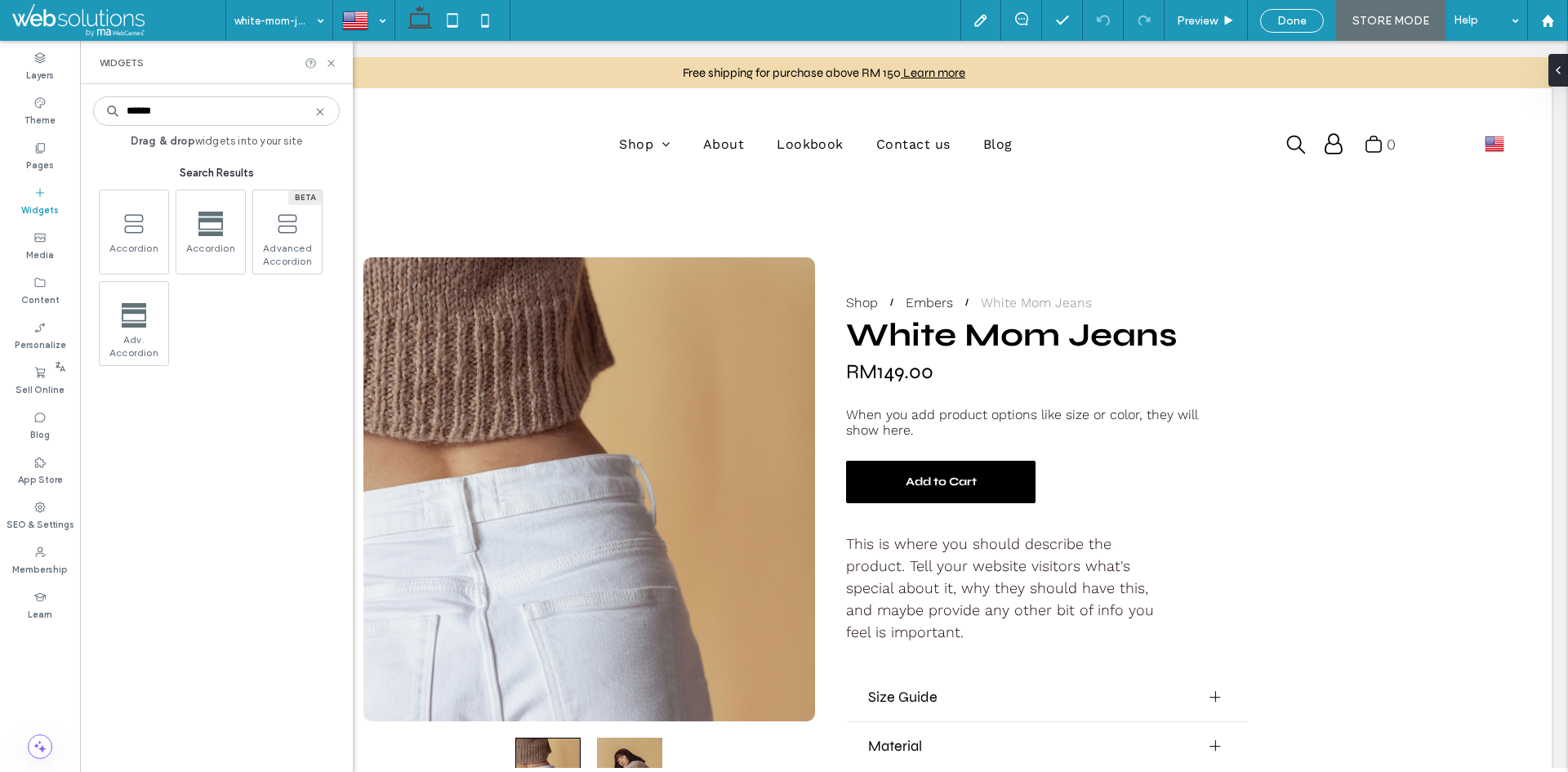
type input "******"
